Goal: Task Accomplishment & Management: Complete application form

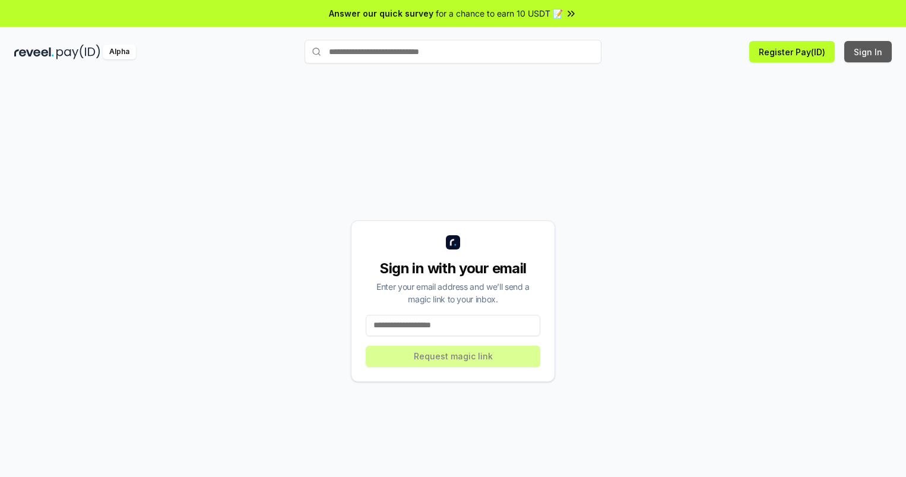
click at [869, 52] on button "Sign In" at bounding box center [869, 51] width 48 height 21
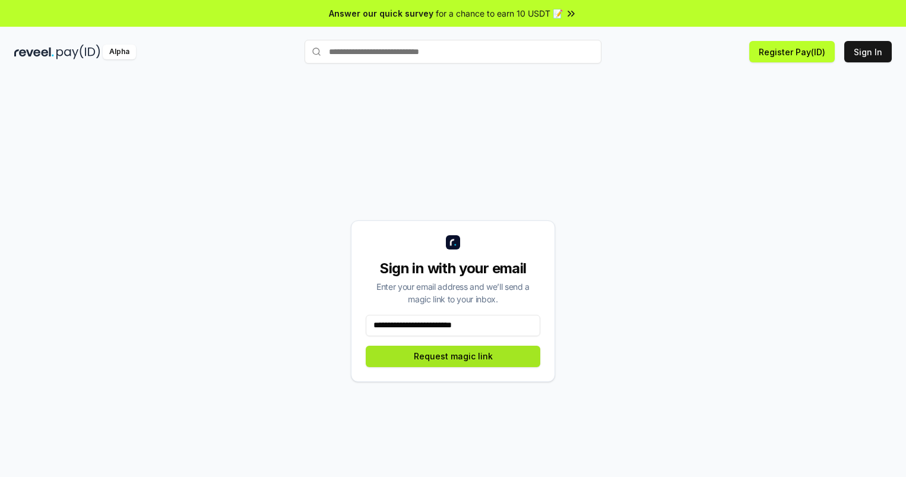
type input "**********"
click at [453, 356] on button "Request magic link" at bounding box center [453, 356] width 175 height 21
